Goal: Information Seeking & Learning: Check status

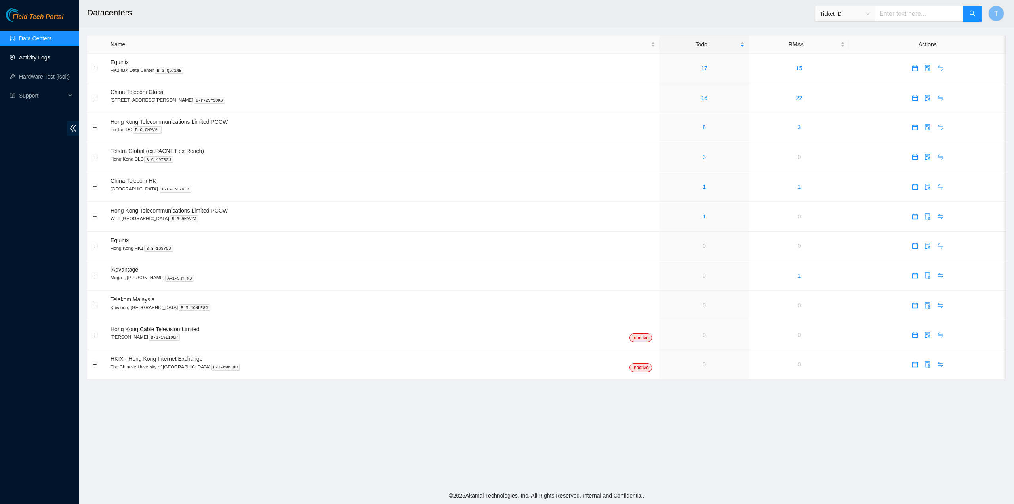
click at [42, 55] on link "Activity Logs" at bounding box center [34, 57] width 31 height 6
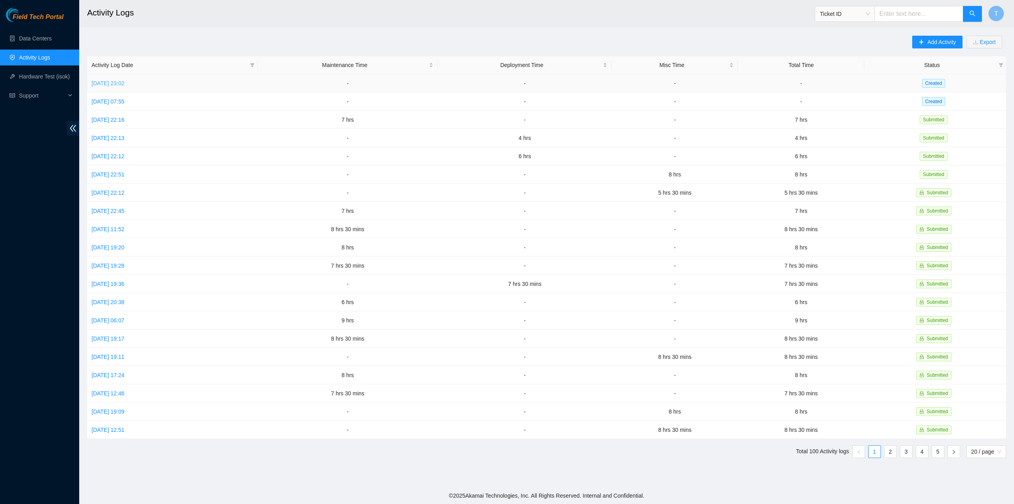
click at [124, 82] on link "Wed, 01 Oct 2025 23:02" at bounding box center [108, 83] width 33 height 6
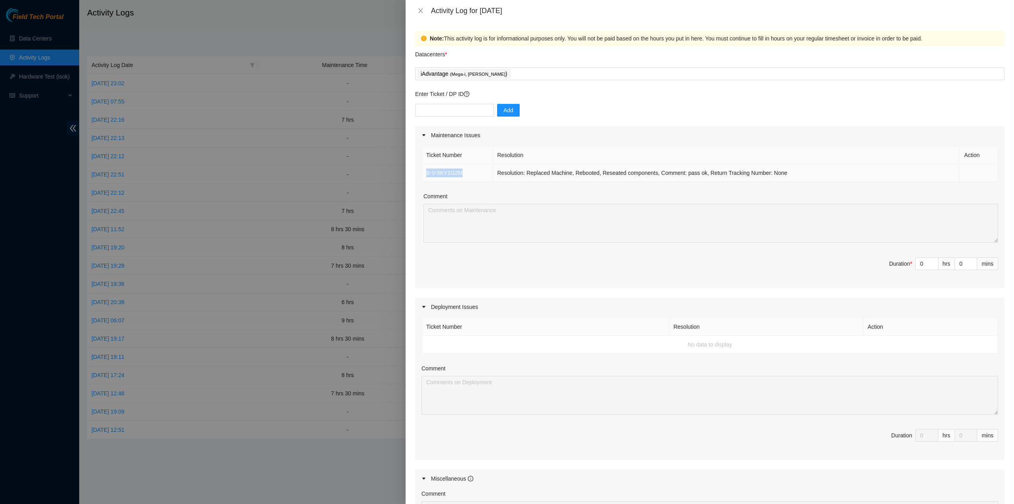
drag, startPoint x: 460, startPoint y: 173, endPoint x: 423, endPoint y: 175, distance: 36.5
click at [423, 175] on td "B-V-5KY1G2M" at bounding box center [457, 173] width 71 height 18
copy link "B-V-5KY1G2M"
click at [423, 11] on icon "close" at bounding box center [421, 11] width 6 height 6
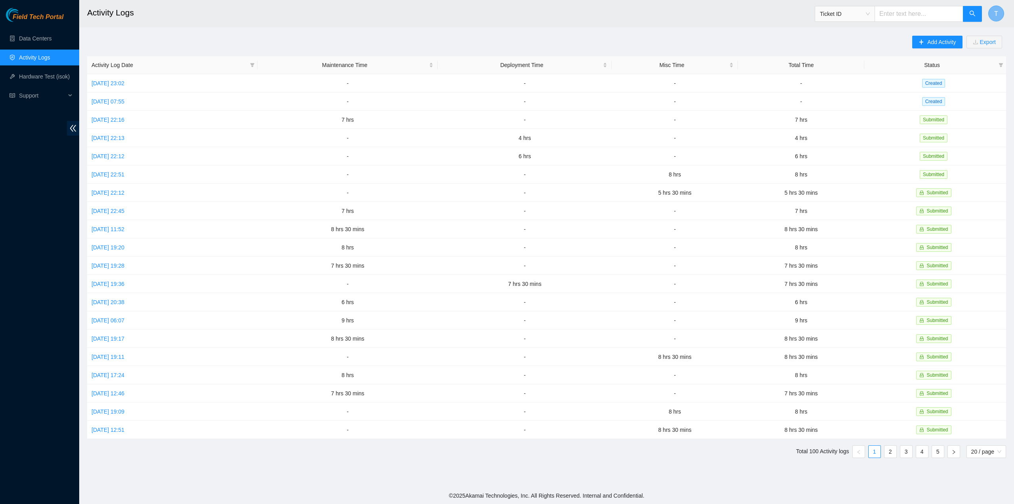
click at [993, 10] on button "T" at bounding box center [997, 14] width 16 height 16
click at [951, 84] on link "Logout" at bounding box center [942, 87] width 17 height 6
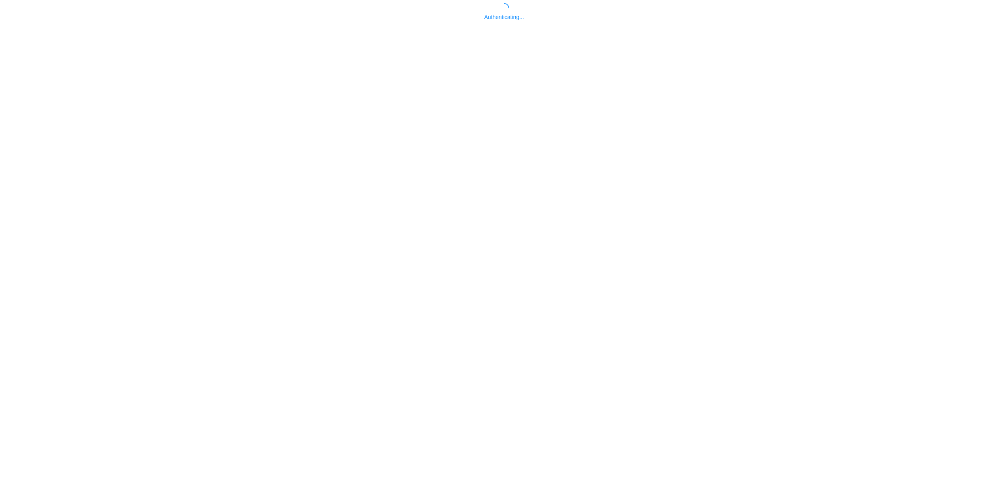
click at [394, 354] on body "Authenticating..." at bounding box center [504, 255] width 1008 height 504
